Goal: Task Accomplishment & Management: Complete application form

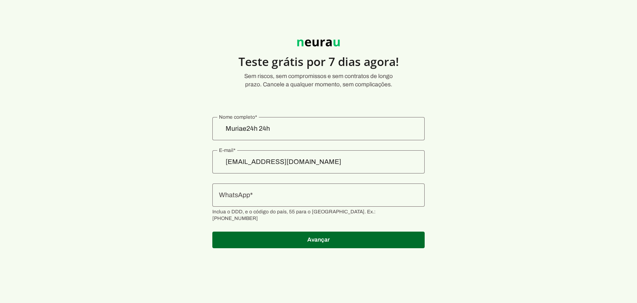
click at [309, 45] on img at bounding box center [319, 43] width 50 height 16
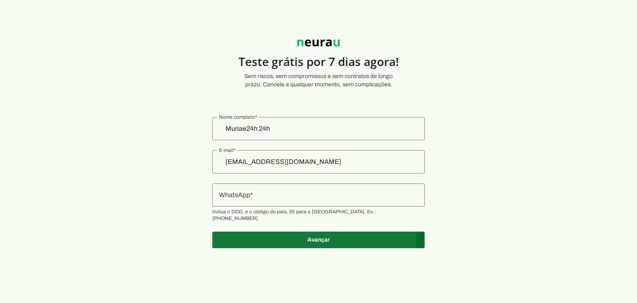
click at [284, 231] on span at bounding box center [318, 240] width 212 height 20
click at [318, 230] on span at bounding box center [318, 240] width 212 height 20
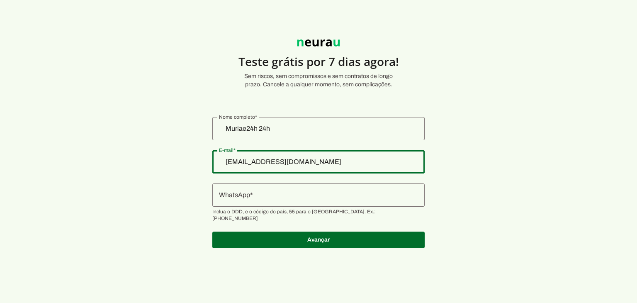
click at [337, 160] on input "[EMAIL_ADDRESS][DOMAIN_NAME]" at bounding box center [318, 162] width 199 height 10
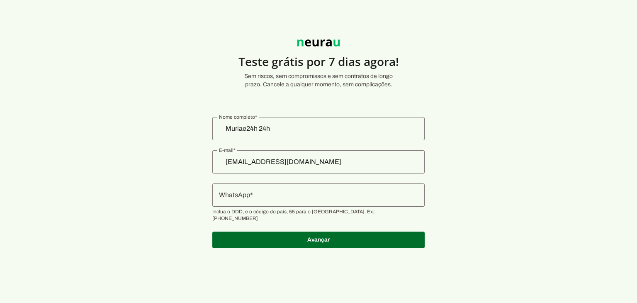
drag, startPoint x: 465, startPoint y: 63, endPoint x: 422, endPoint y: 58, distance: 43.4
click at [422, 58] on section "Teste grátis por 7 dias agora! Sem riscos, sem compromissos e sem contratos de …" at bounding box center [318, 139] width 637 height 238
